Goal: Check status: Check status

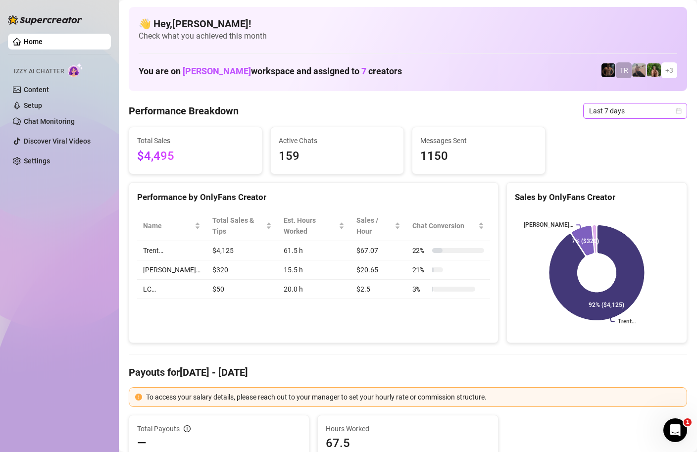
click at [679, 109] on icon "calendar" at bounding box center [678, 110] width 5 height 5
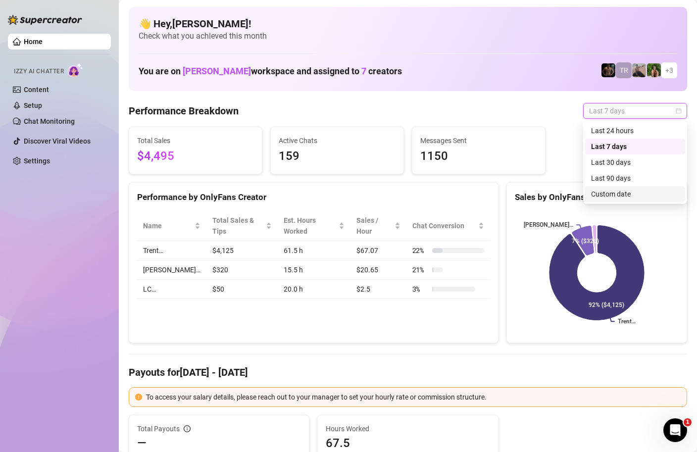
click at [625, 196] on div "Custom date" at bounding box center [635, 193] width 88 height 11
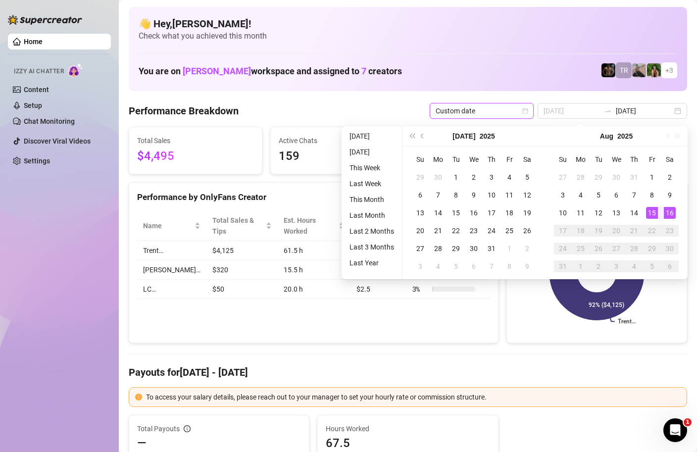
type input "[DATE]"
click at [669, 211] on div "16" at bounding box center [669, 213] width 12 height 12
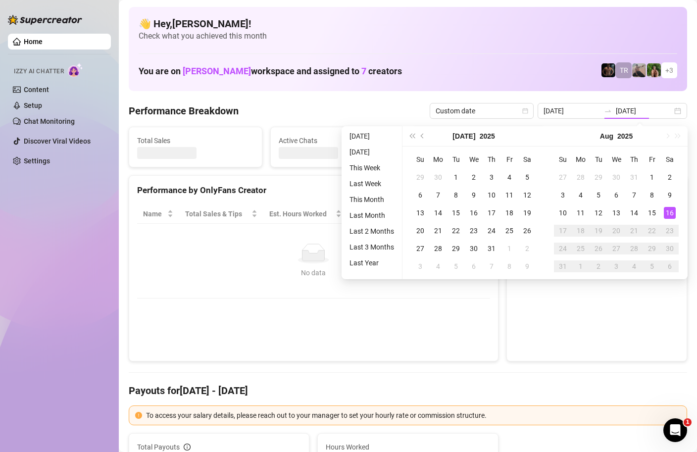
type input "[DATE]"
